Goal: Task Accomplishment & Management: Use online tool/utility

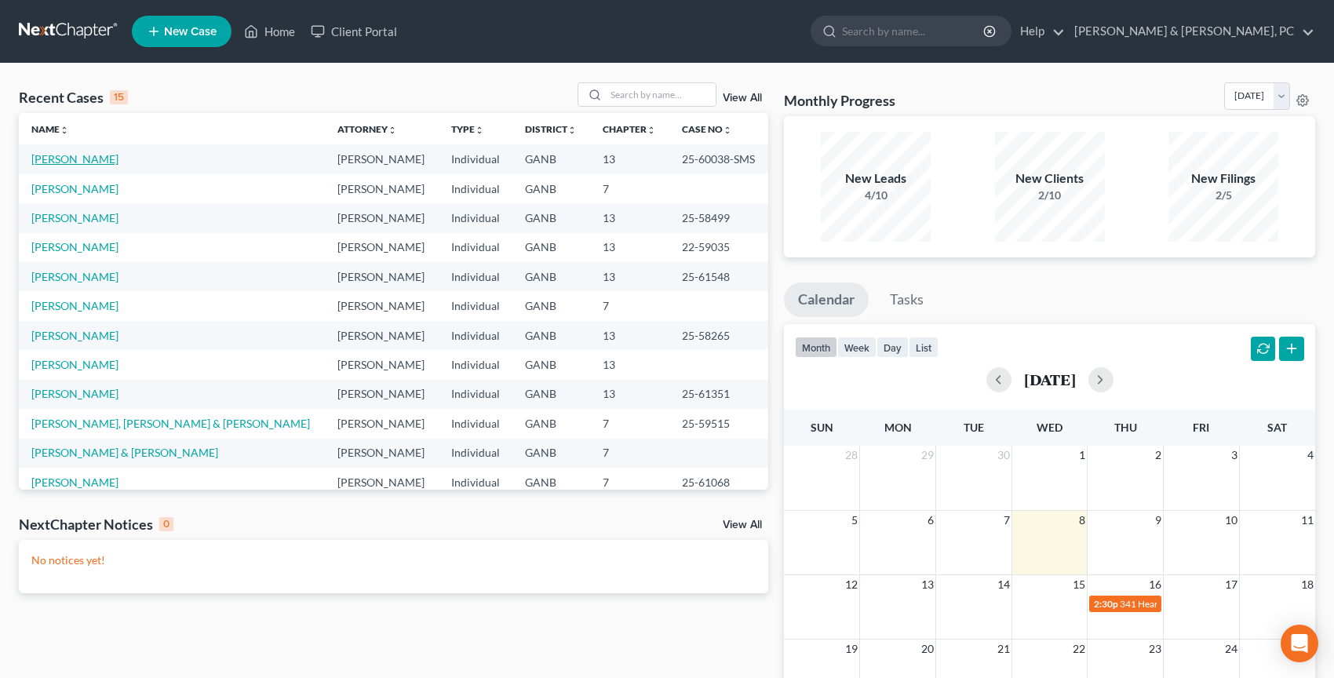
click at [80, 158] on link "Polk, Pamela" at bounding box center [74, 158] width 87 height 13
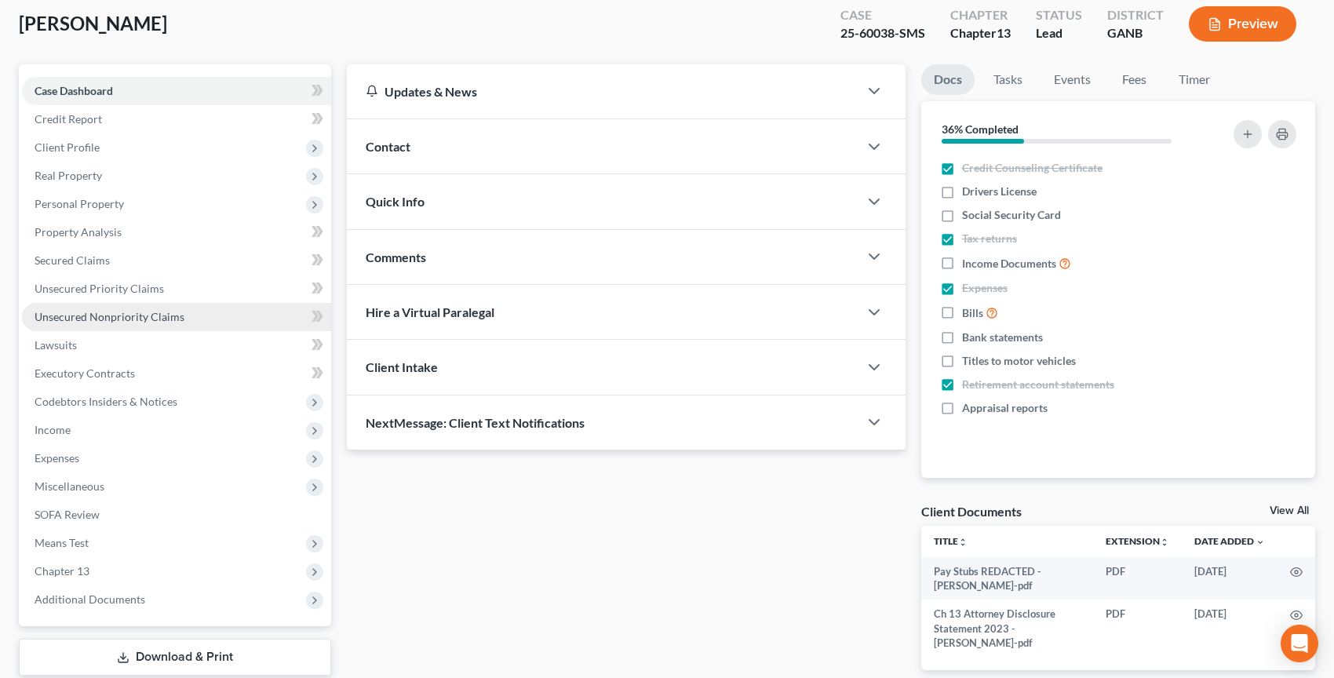
scroll to position [89, 0]
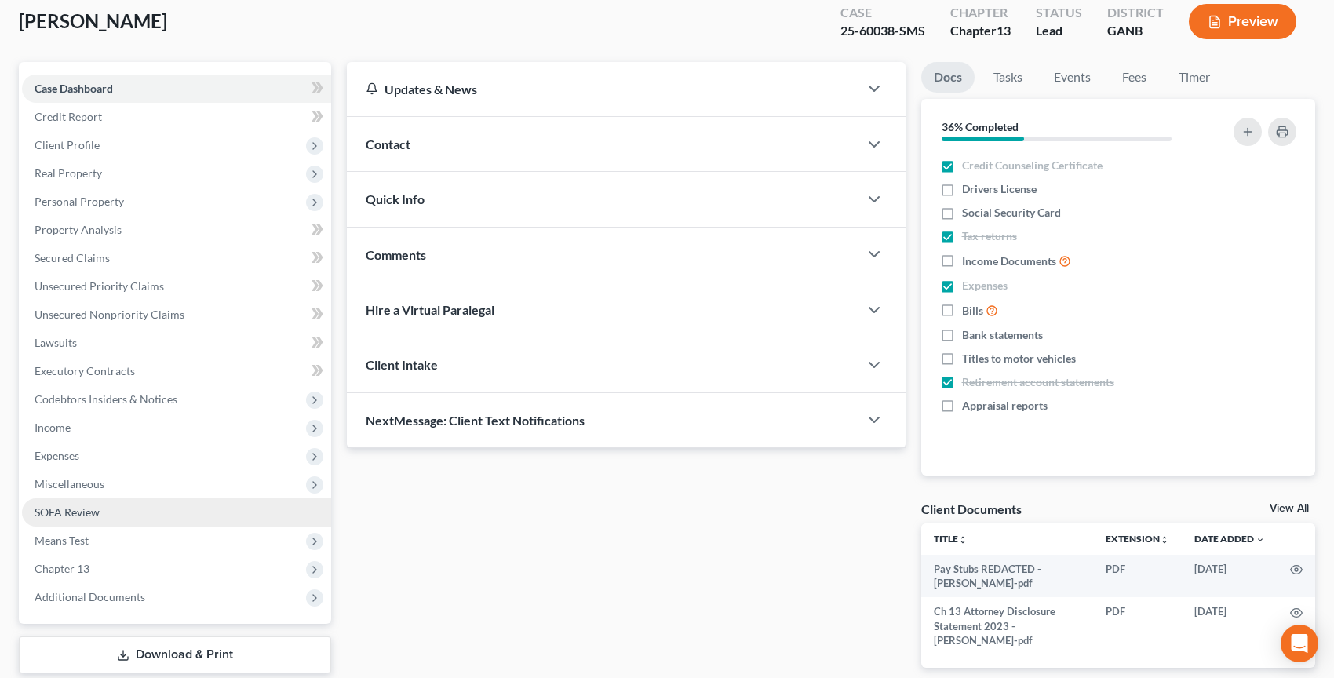
click at [107, 512] on link "SOFA Review" at bounding box center [176, 512] width 309 height 28
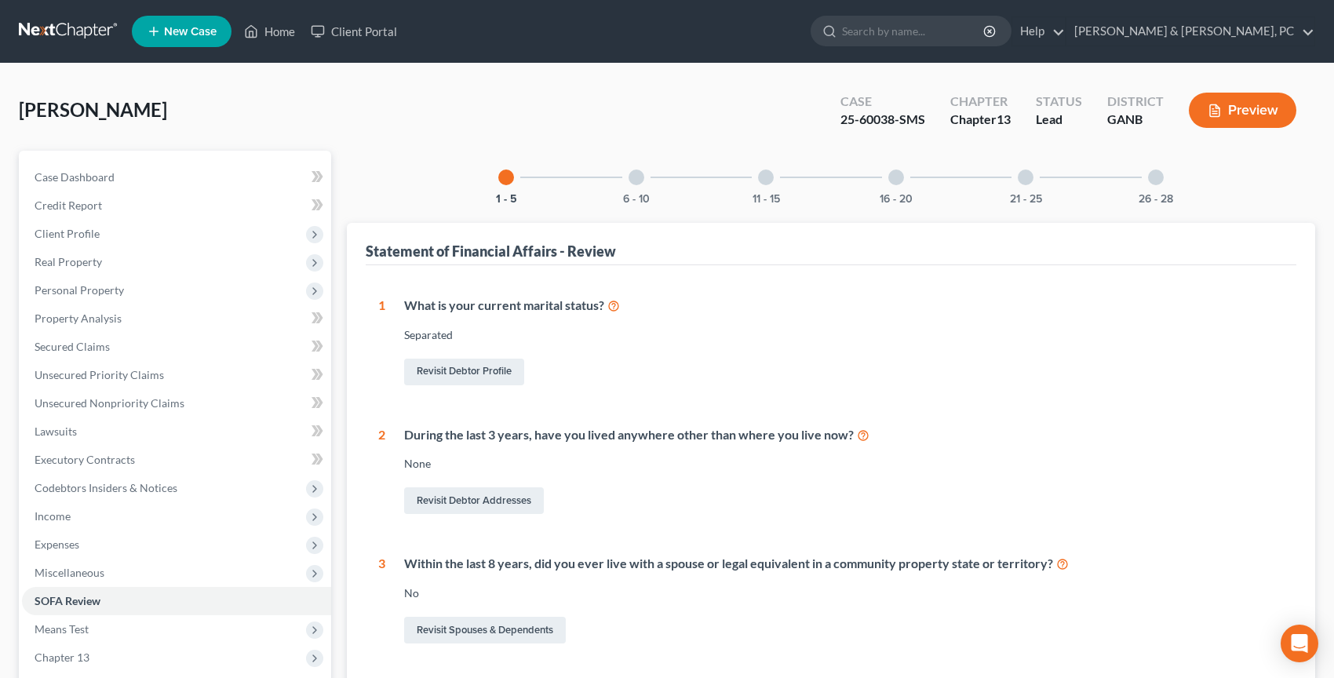
click at [626, 173] on div "6 - 10" at bounding box center [636, 177] width 53 height 53
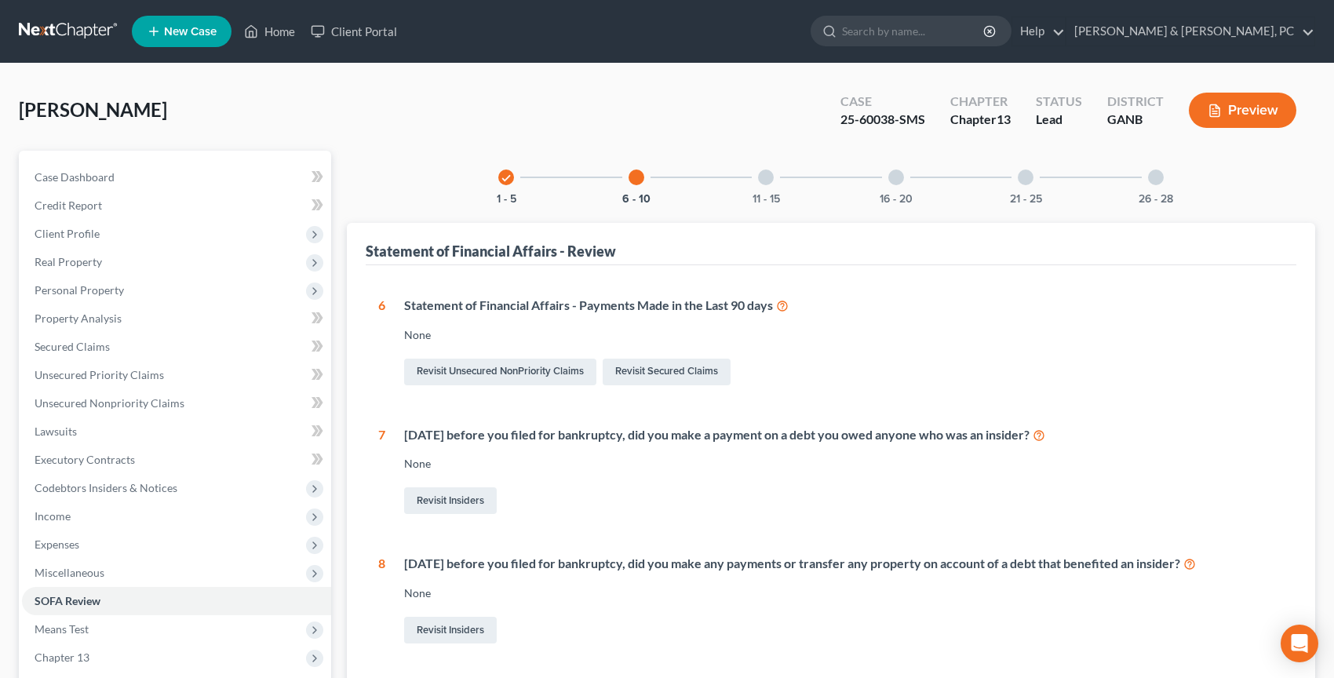
click at [763, 180] on div at bounding box center [766, 177] width 16 height 16
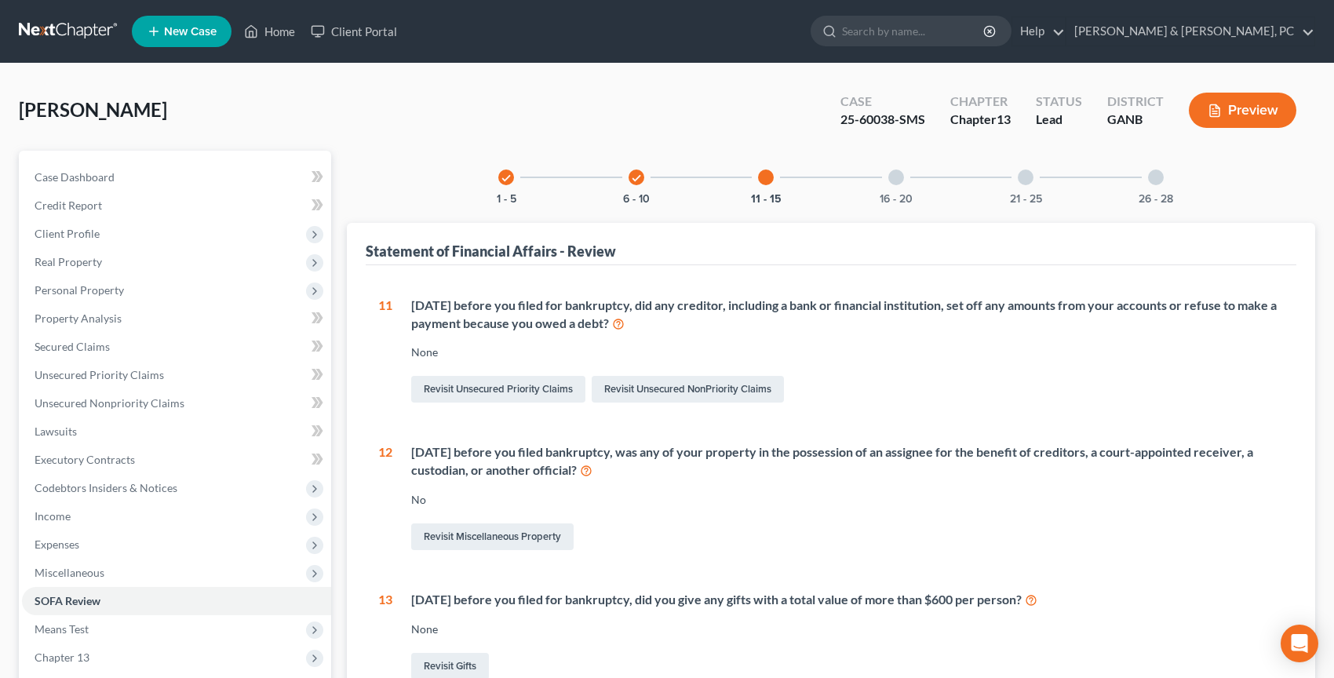
click at [908, 177] on div "16 - 20" at bounding box center [895, 177] width 53 height 53
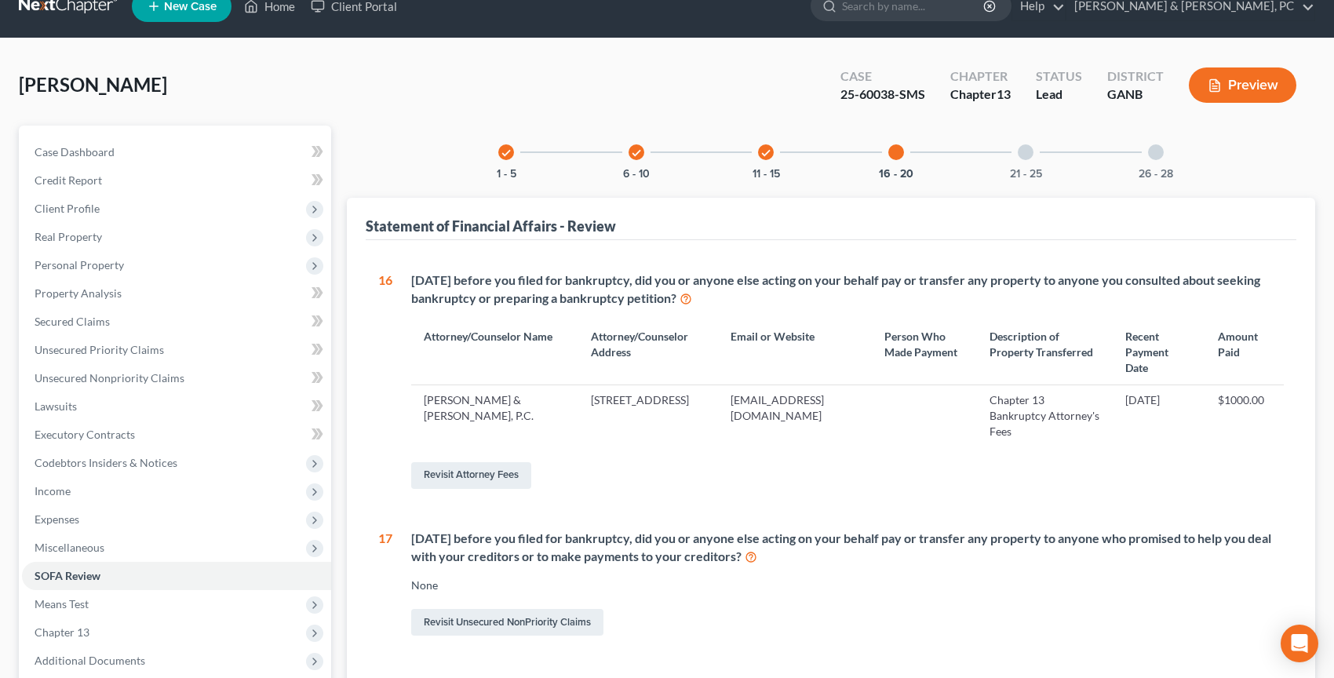
scroll to position [37, 0]
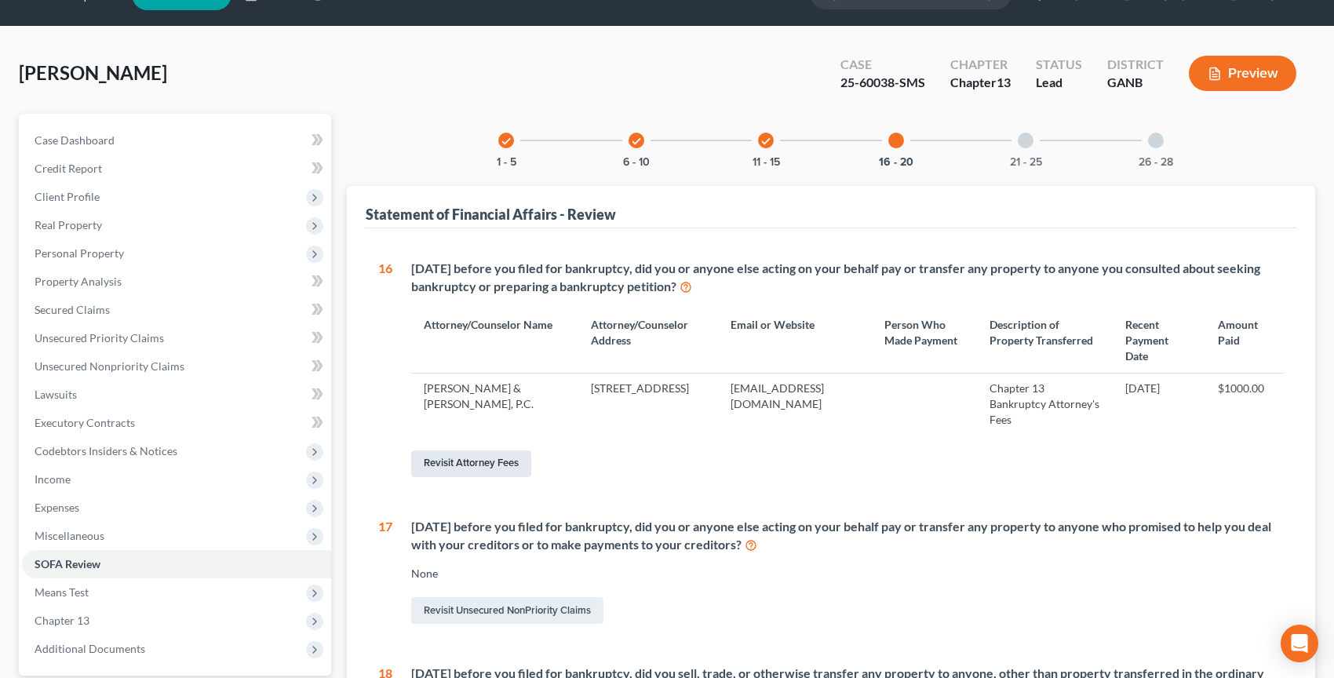
click at [520, 450] on link "Revisit Attorney Fees" at bounding box center [471, 463] width 120 height 27
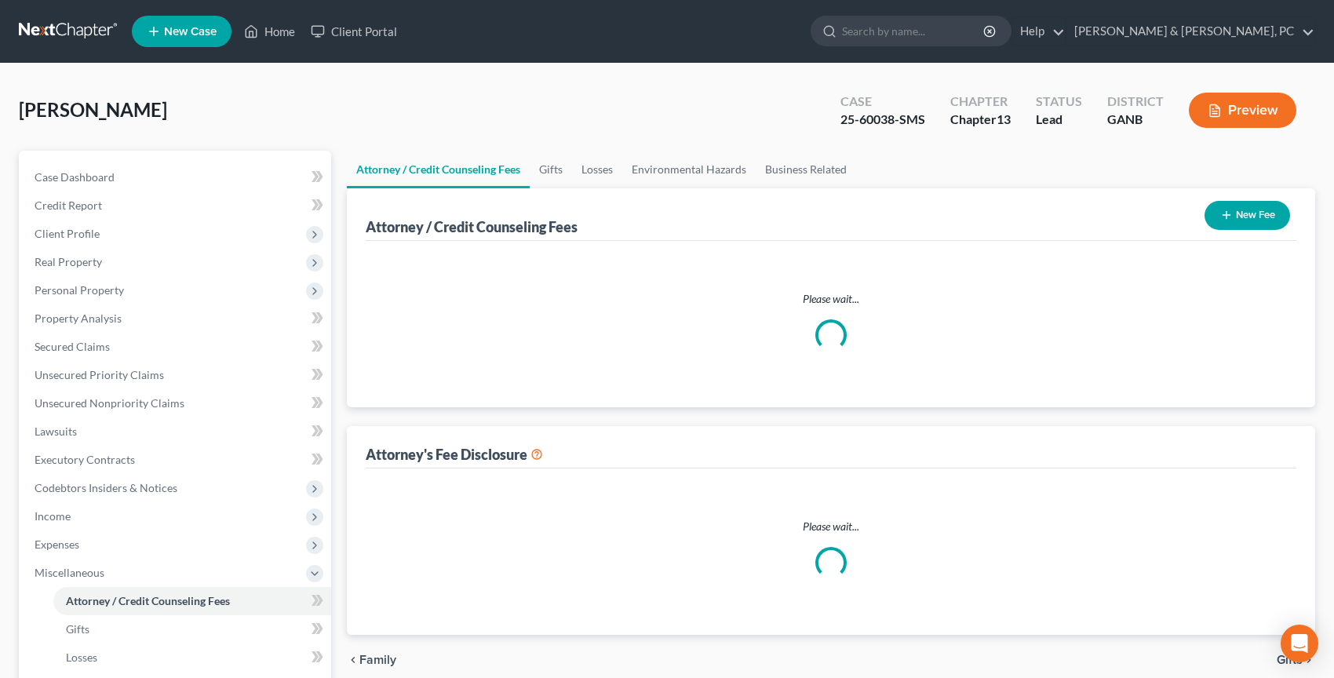
select select "0"
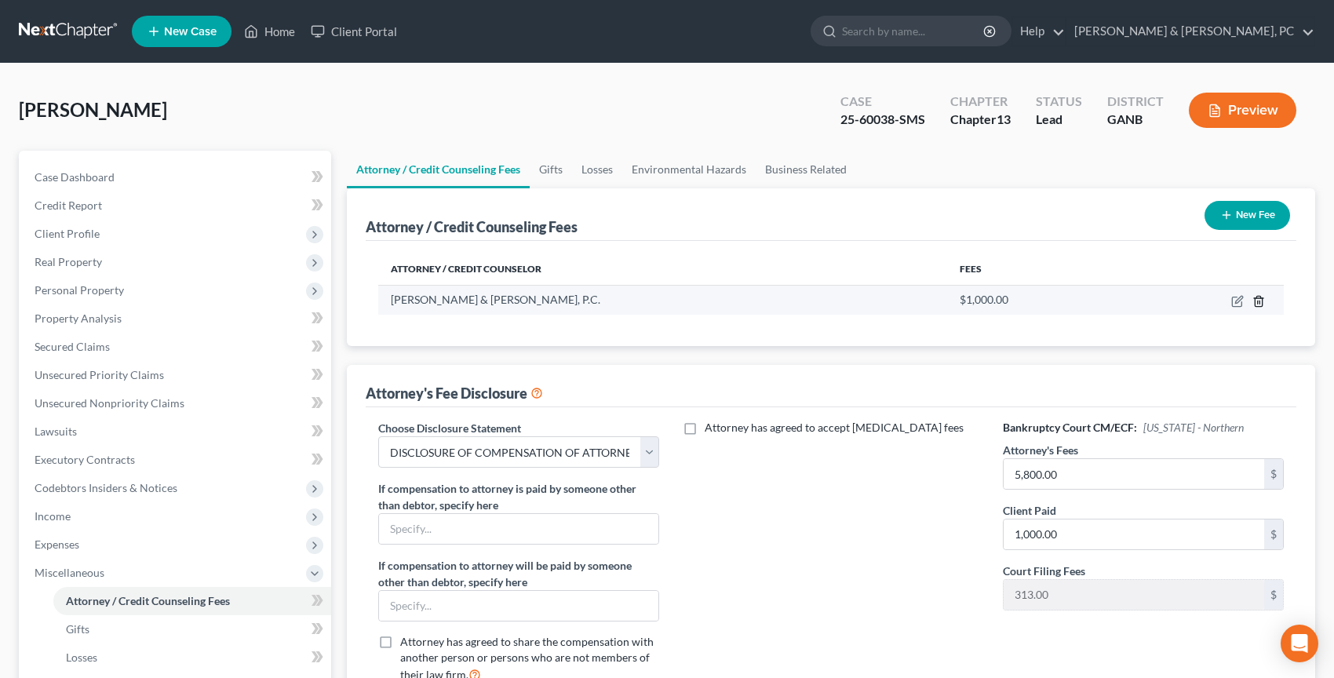
click at [1260, 305] on icon "button" at bounding box center [1258, 301] width 13 height 13
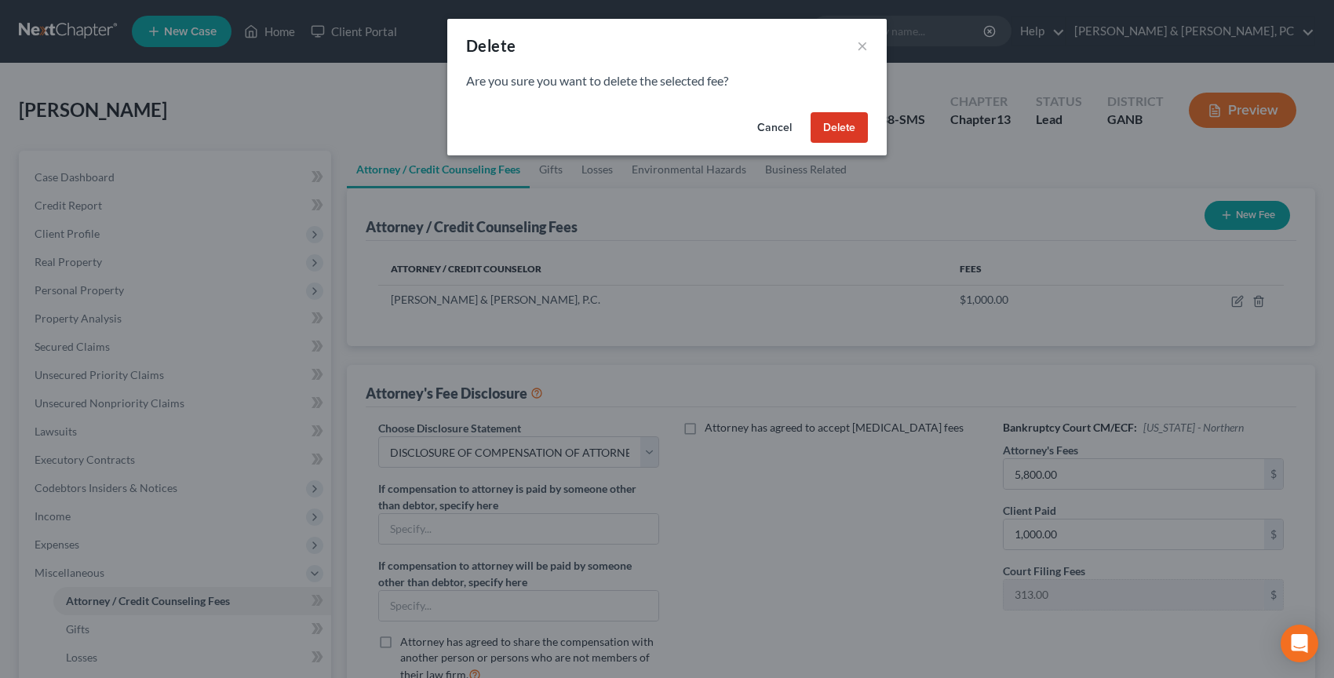
click at [826, 128] on button "Delete" at bounding box center [838, 127] width 57 height 31
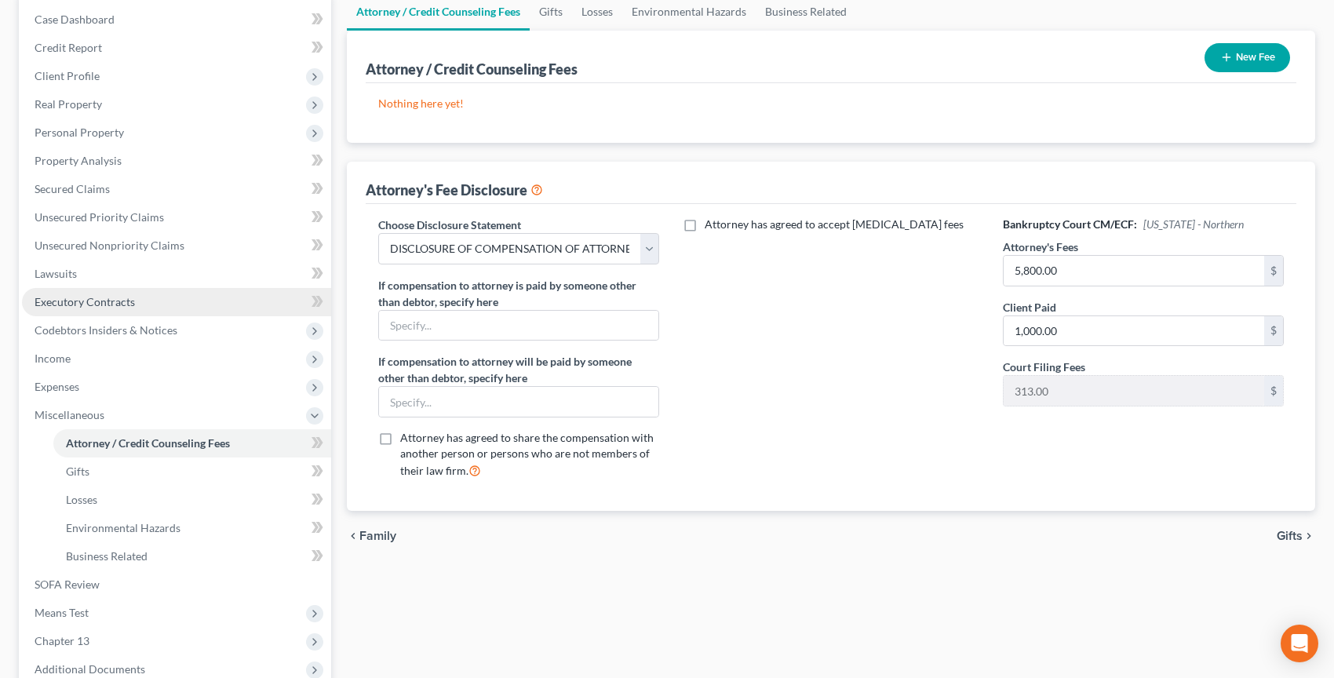
scroll to position [246, 0]
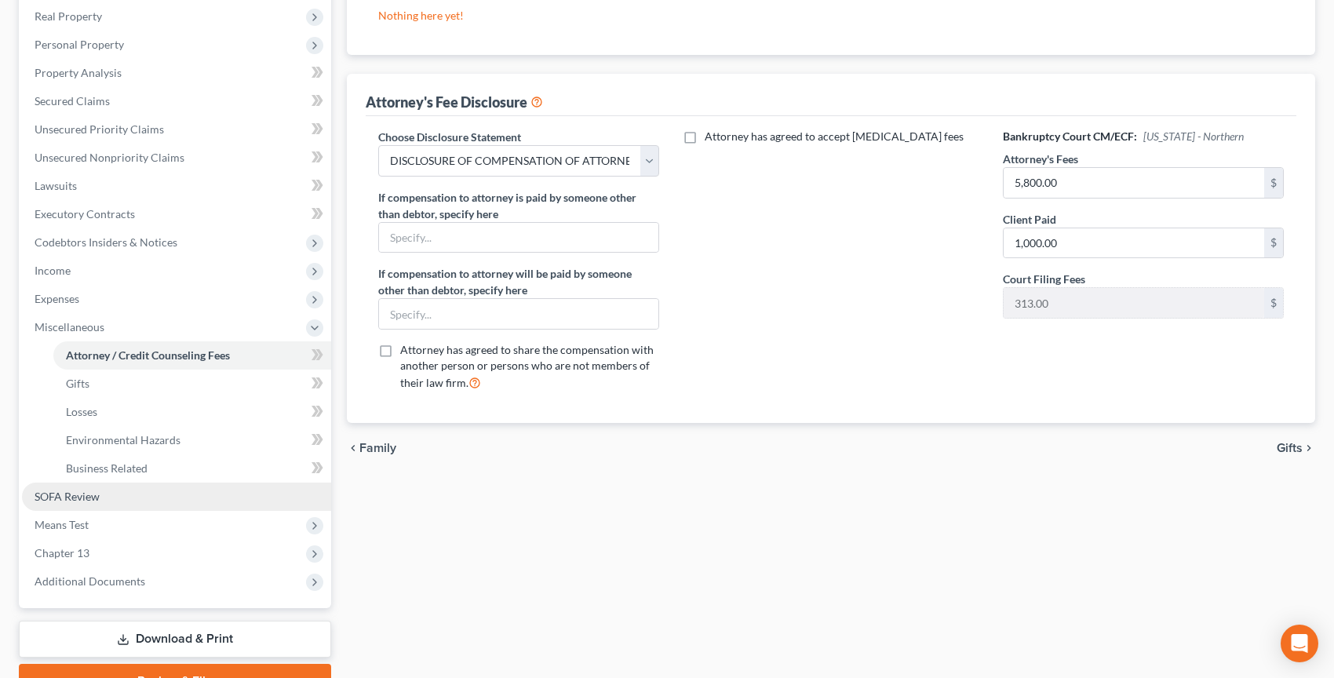
click at [158, 495] on link "SOFA Review" at bounding box center [176, 497] width 309 height 28
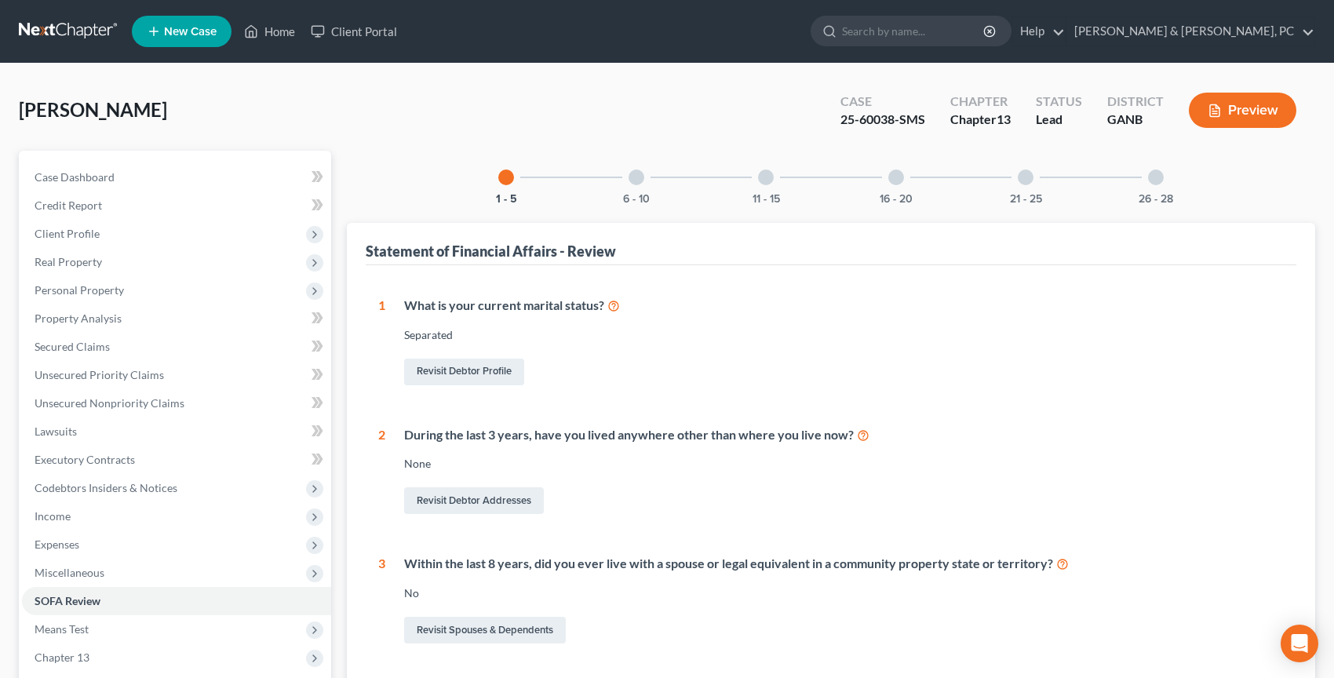
click at [767, 172] on div at bounding box center [766, 177] width 16 height 16
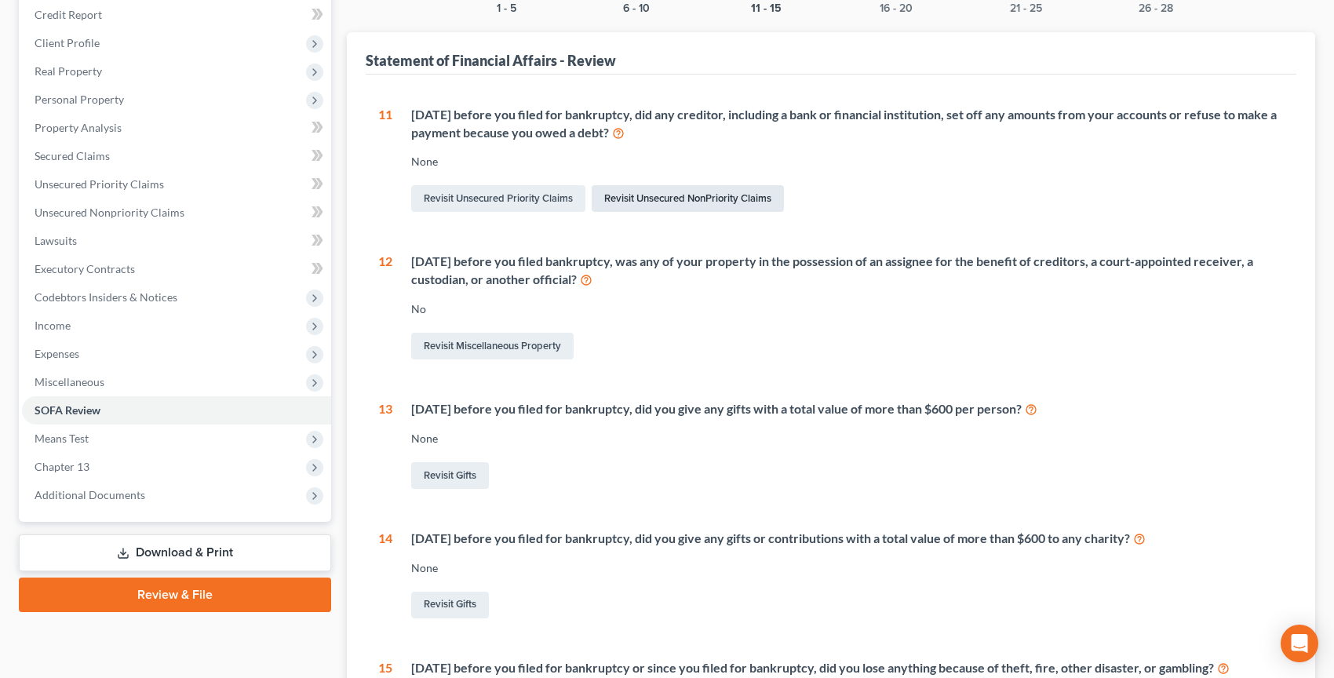
scroll to position [101, 0]
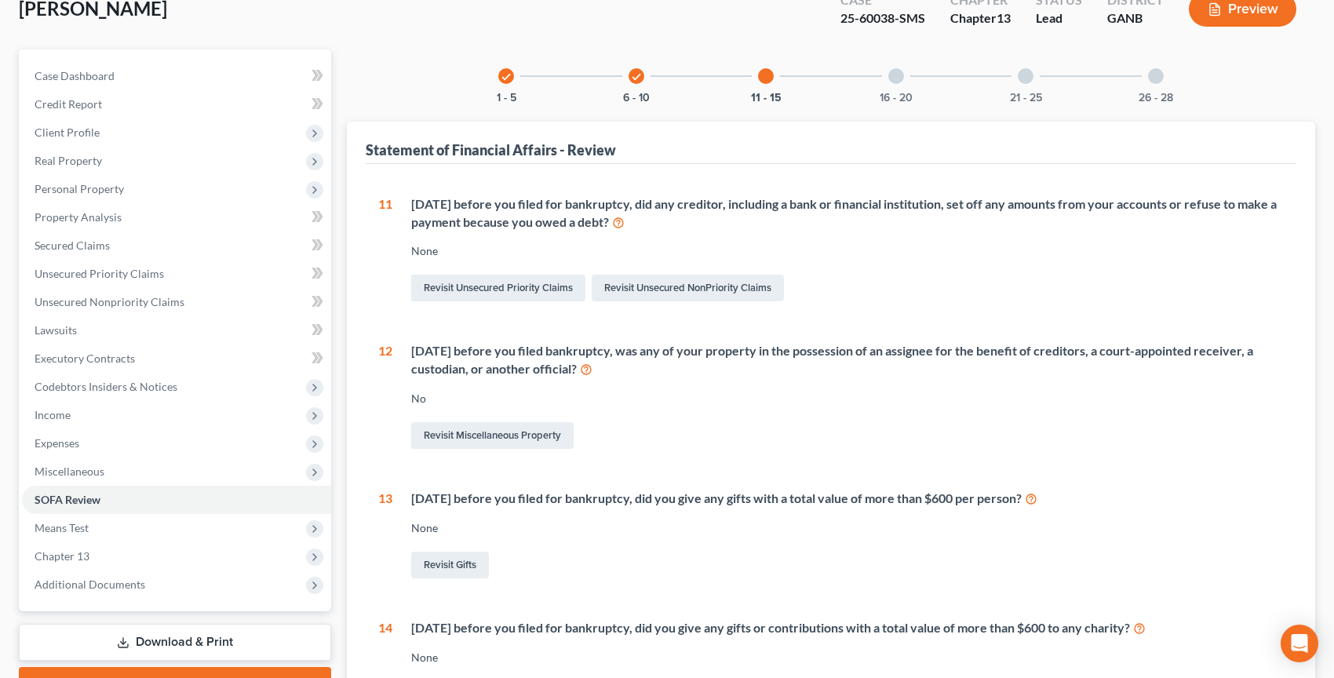
click at [902, 86] on div "16 - 20" at bounding box center [895, 75] width 53 height 53
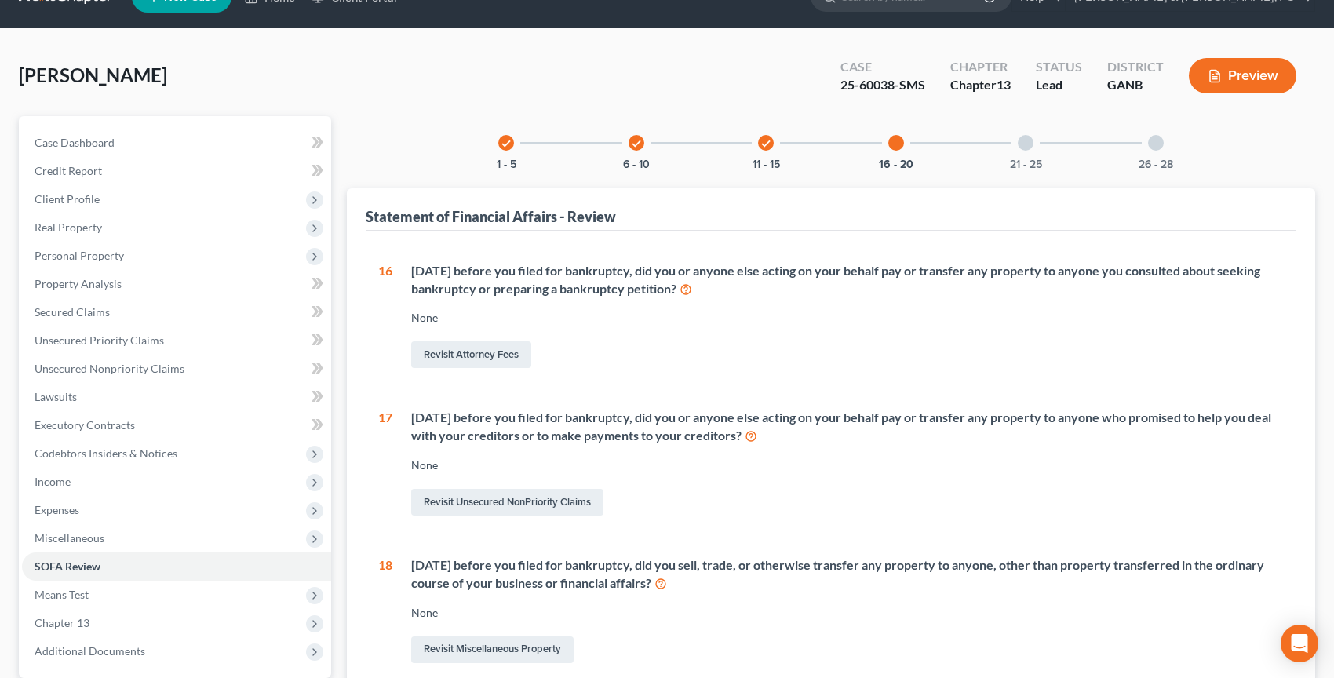
scroll to position [0, 0]
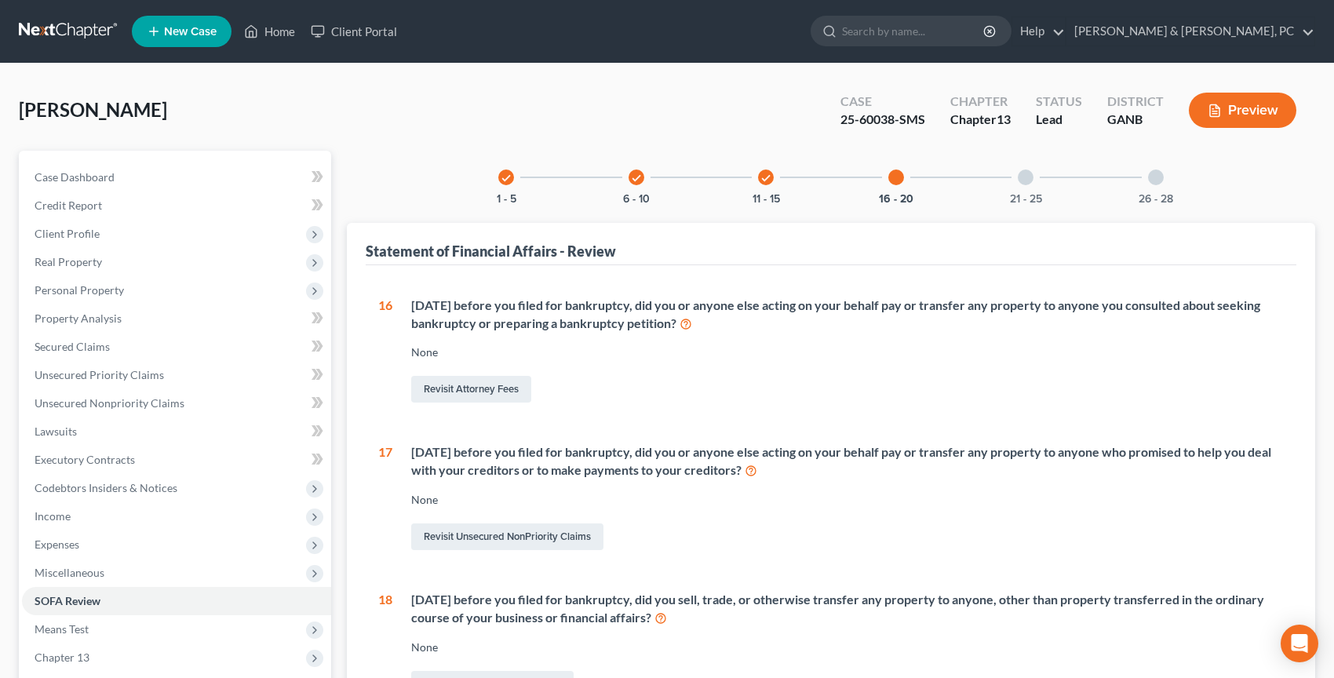
click at [1029, 181] on div at bounding box center [1026, 177] width 16 height 16
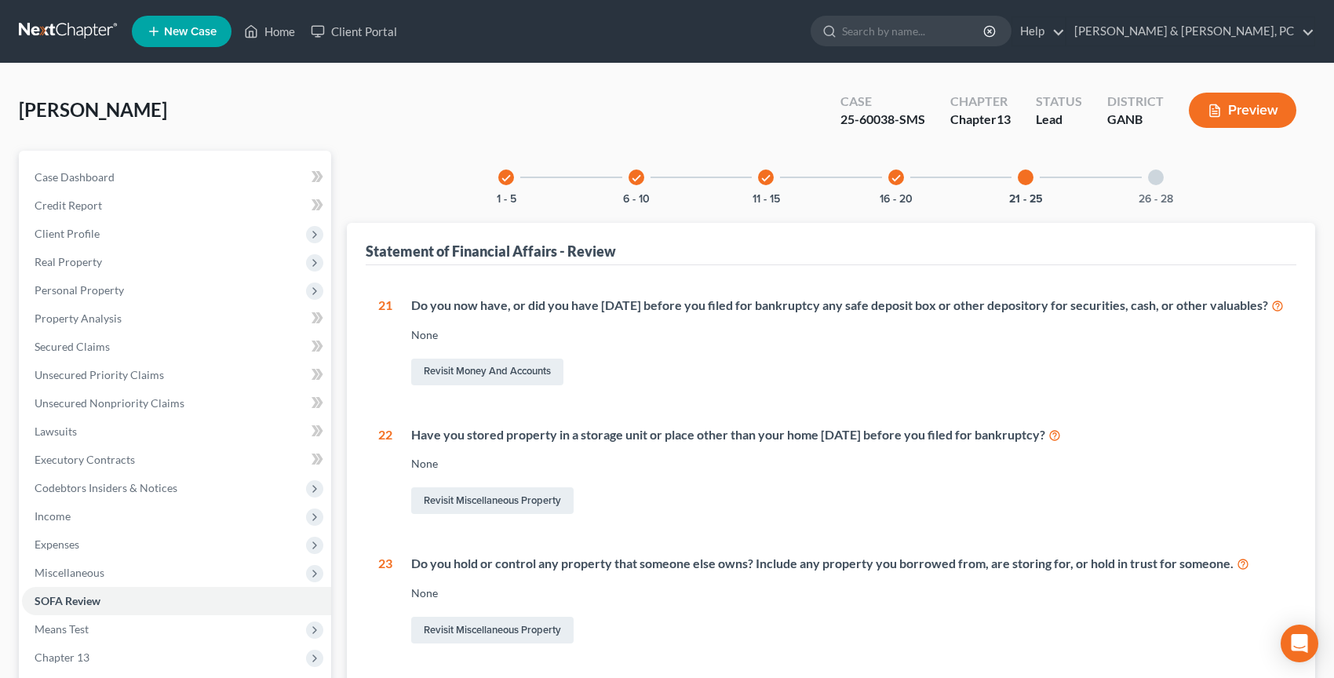
click at [1161, 180] on div at bounding box center [1156, 177] width 16 height 16
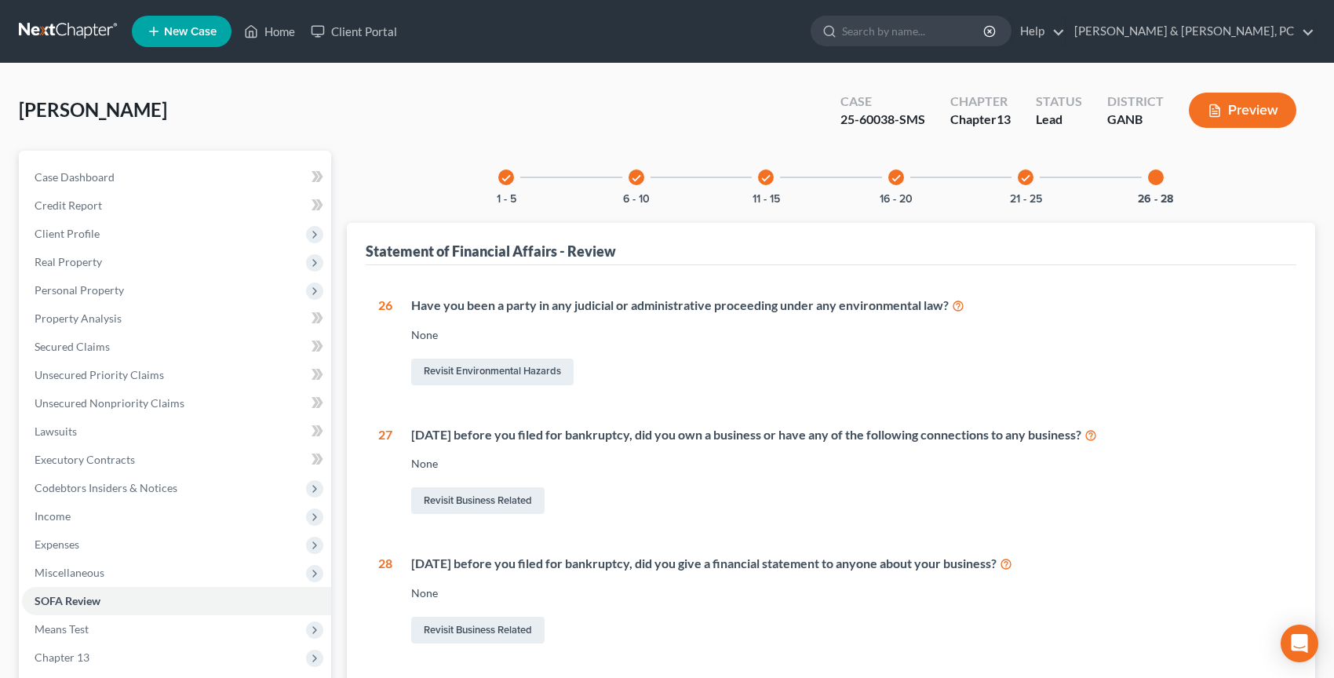
click at [61, 35] on link at bounding box center [69, 31] width 100 height 28
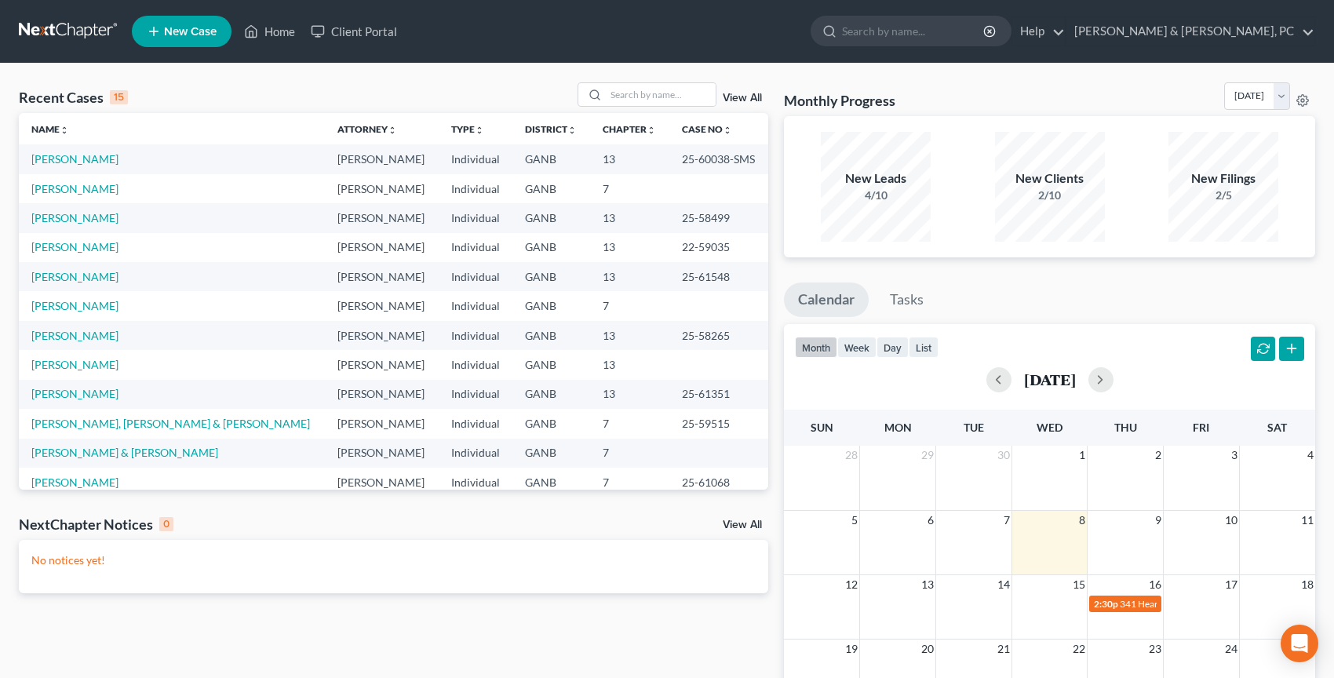
click at [53, 40] on link at bounding box center [69, 31] width 100 height 28
